Goal: Transaction & Acquisition: Purchase product/service

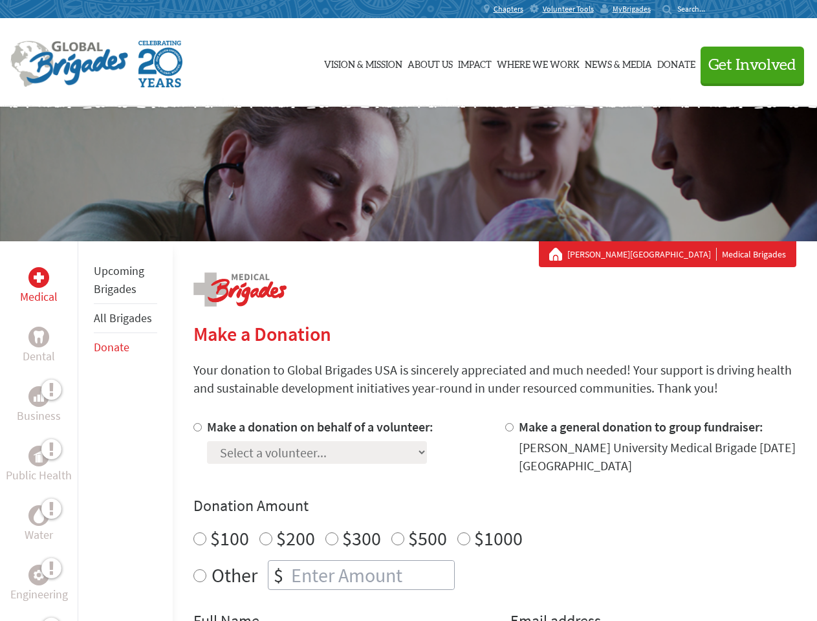
click at [714, 9] on div "Search for:" at bounding box center [688, 9] width 52 height 10
click at [746, 65] on span "Get Involved" at bounding box center [752, 66] width 88 height 16
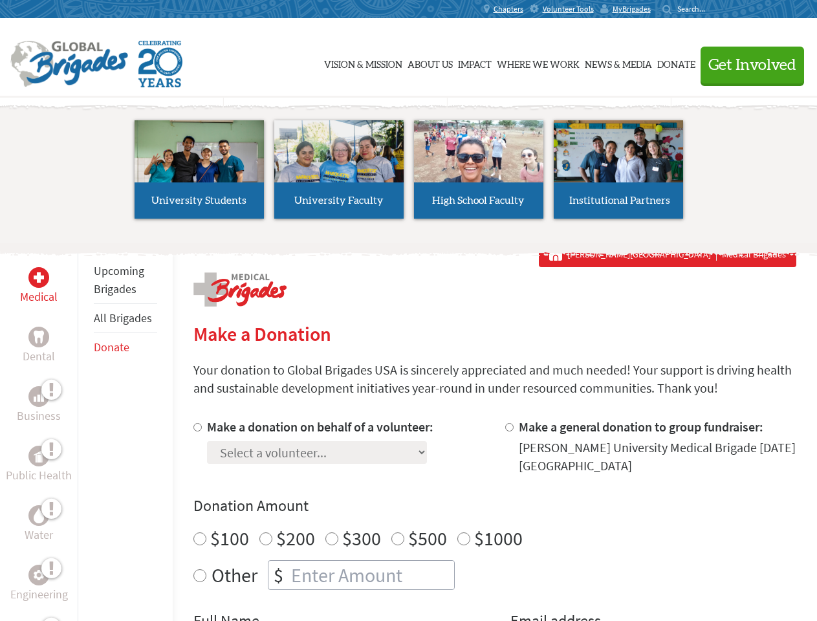
click at [409, 174] on li "High School Faculty" at bounding box center [479, 169] width 140 height 119
click at [85, 431] on div "Upcoming Brigades All Brigades Donate" at bounding box center [125, 551] width 95 height 621
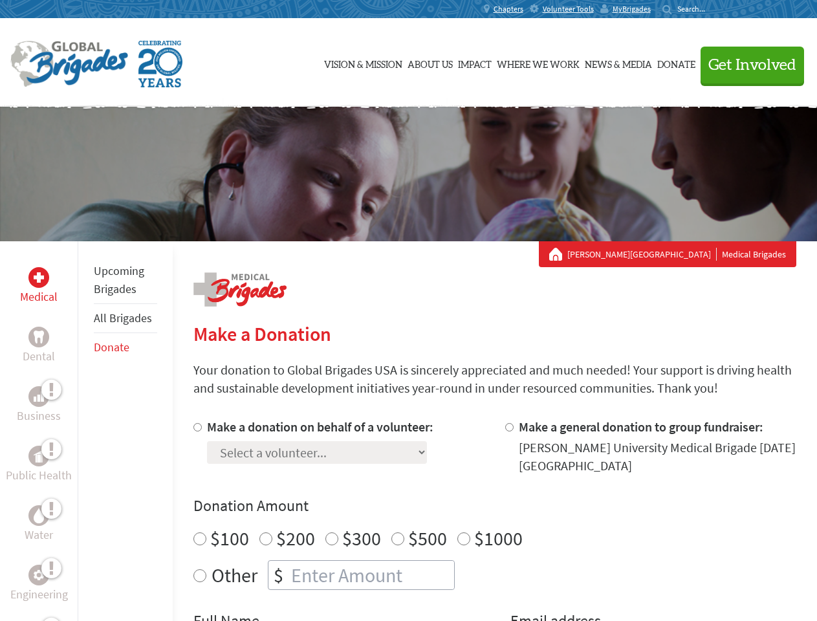
click at [494, 519] on div "Donation Amount $100 $200 $300 $500 $1000 Other $" at bounding box center [494, 542] width 603 height 94
click at [196, 427] on input "Make a donation on behalf of a volunteer:" at bounding box center [197, 427] width 8 height 8
radio input "true"
click at [508, 427] on input "Make a general donation to group fundraiser:" at bounding box center [509, 427] width 8 height 8
radio input "true"
